Goal: Transaction & Acquisition: Subscribe to service/newsletter

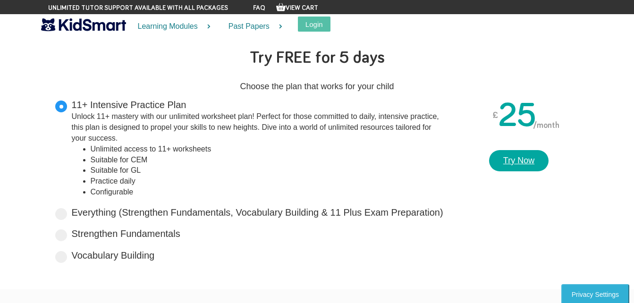
click at [532, 154] on link "Try Now" at bounding box center [518, 161] width 59 height 22
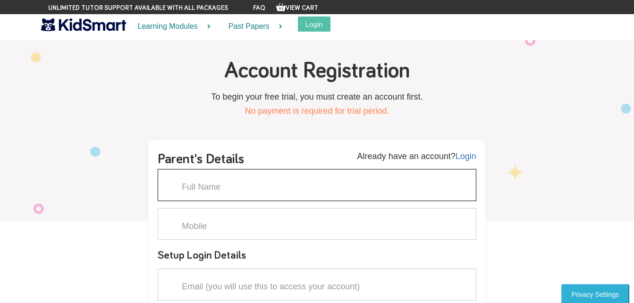
click at [280, 184] on input "text" at bounding box center [317, 185] width 319 height 32
click at [280, 184] on input "[PERSON_NAME]" at bounding box center [317, 185] width 319 height 32
type input "[PERSON_NAME]"
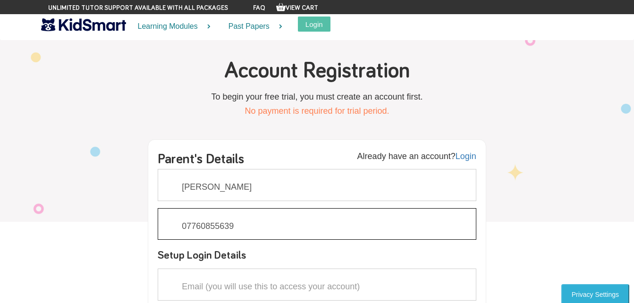
type input "07760855639"
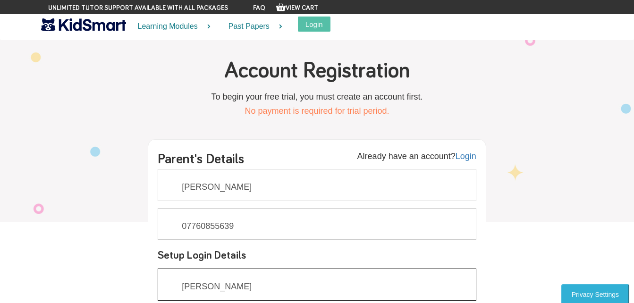
type input "[PERSON_NAME][EMAIL_ADDRESS][PERSON_NAME][DOMAIN_NAME]"
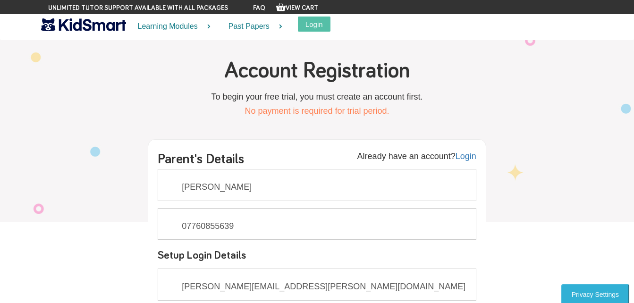
scroll to position [172, 0]
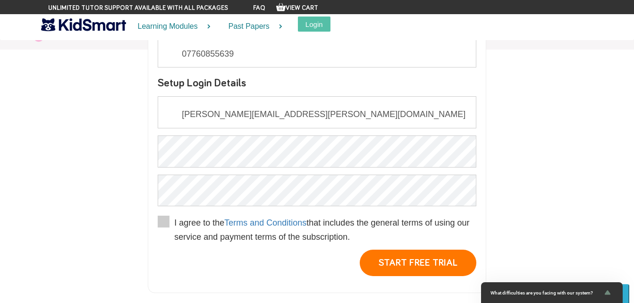
click at [167, 220] on span at bounding box center [164, 222] width 12 height 12
click at [174, 251] on input "I agree to the Terms and Conditions that includes the general terms of using ou…" at bounding box center [174, 251] width 0 height 0
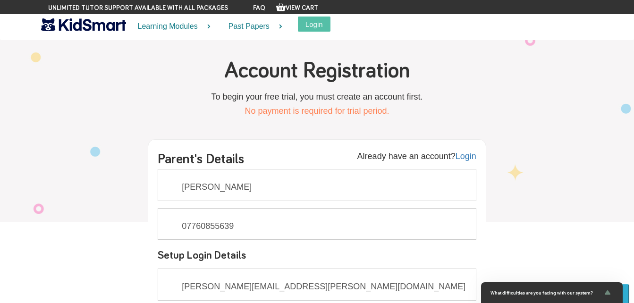
scroll to position [473, 0]
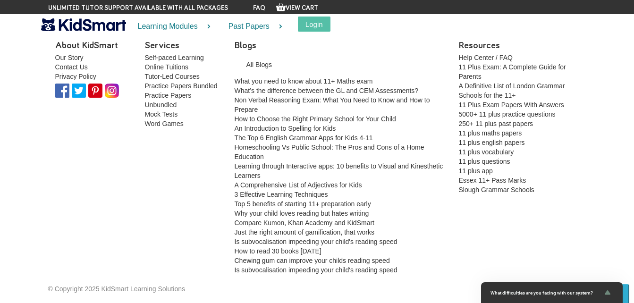
click at [203, 242] on div "About KidSmart Our Story Contact Us Privacy Policy Services Self-paced Learning…" at bounding box center [317, 157] width 552 height 235
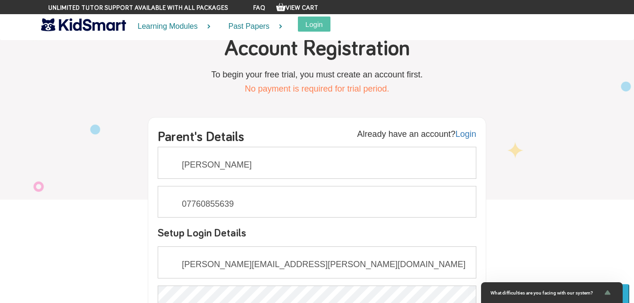
scroll to position [228, 0]
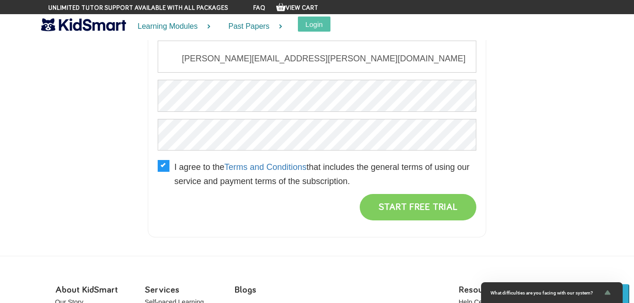
click at [390, 212] on button "START FREE TRIAL" at bounding box center [418, 207] width 117 height 26
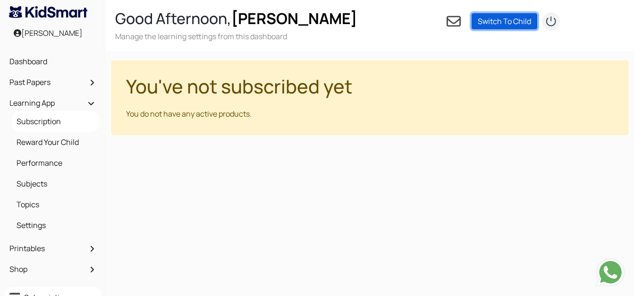
click at [499, 26] on link "Switch To Child" at bounding box center [505, 21] width 66 height 16
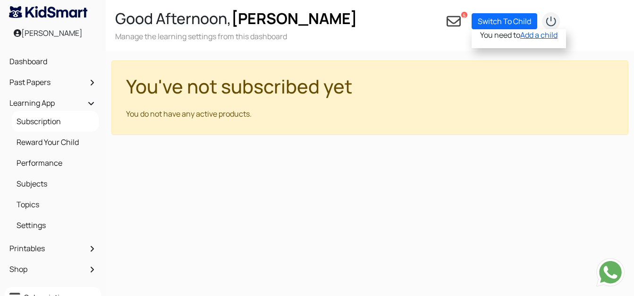
click at [549, 39] on link "Add a child" at bounding box center [538, 35] width 37 height 10
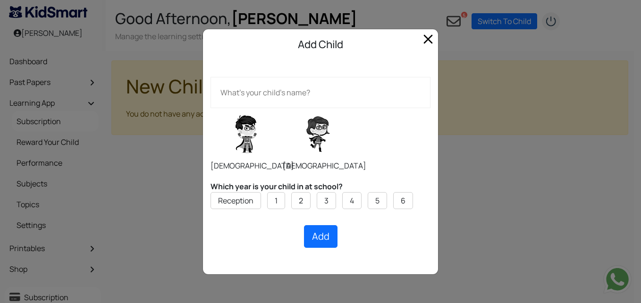
click at [322, 142] on label at bounding box center [318, 133] width 71 height 47
click at [283, 108] on input "radio" at bounding box center [282, 108] width 0 height 0
radio input "true"
click at [316, 93] on input "text" at bounding box center [321, 92] width 220 height 31
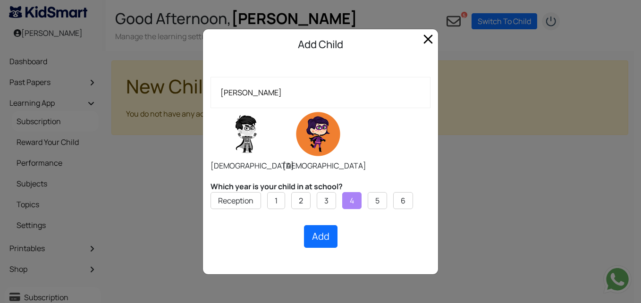
type input "[PERSON_NAME]"
click at [348, 203] on li "4" at bounding box center [351, 200] width 19 height 17
click at [320, 234] on button "Add" at bounding box center [321, 236] width 34 height 23
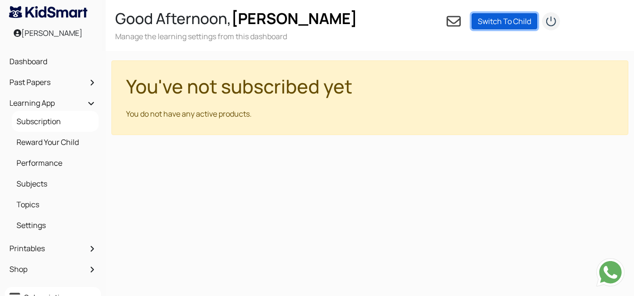
click at [490, 18] on link "Switch To Child" at bounding box center [505, 21] width 66 height 16
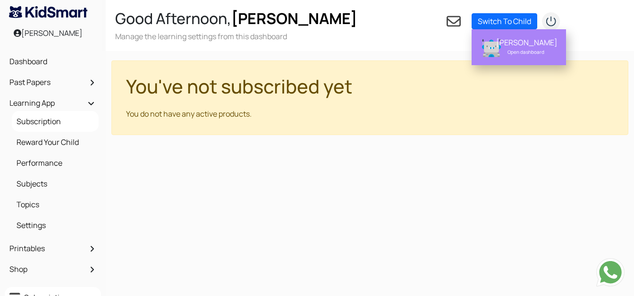
click at [534, 47] on div "Lakshita Sivasubramaniyam" at bounding box center [525, 42] width 59 height 9
